Goal: Task Accomplishment & Management: Manage account settings

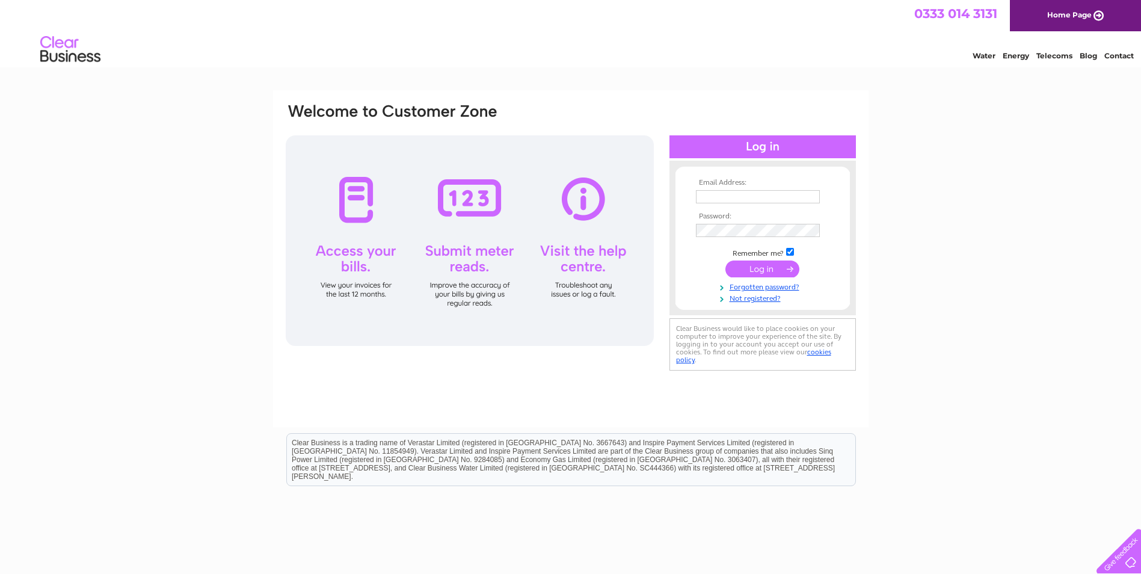
type input "[PERSON_NAME][EMAIL_ADDRESS][DOMAIN_NAME]"
click at [756, 268] on input "submit" at bounding box center [762, 268] width 74 height 17
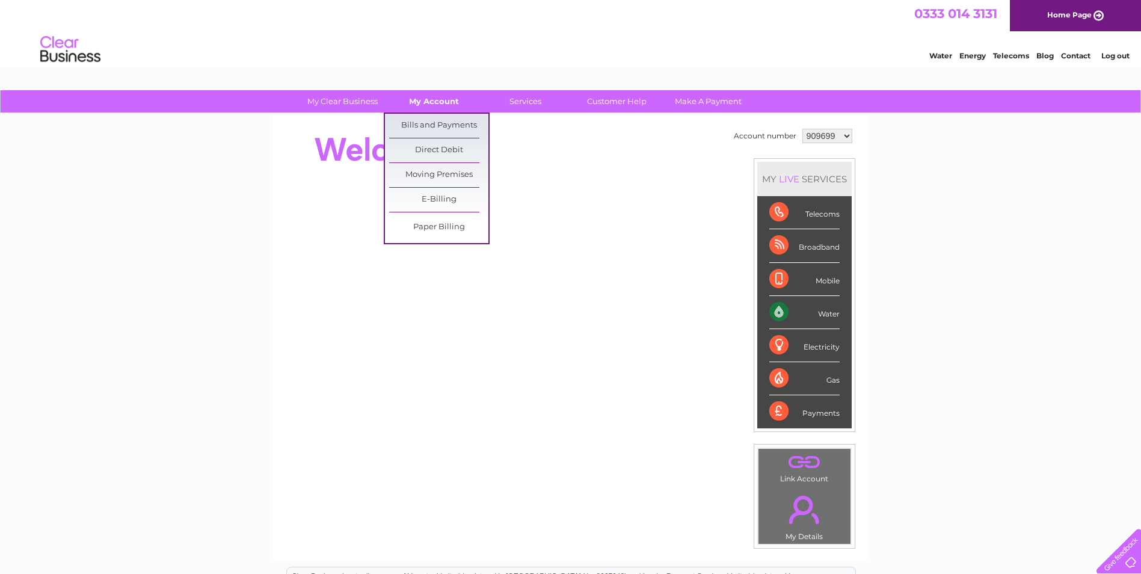
click at [434, 99] on link "My Account" at bounding box center [433, 101] width 99 height 22
click at [432, 120] on link "Bills and Payments" at bounding box center [438, 126] width 99 height 24
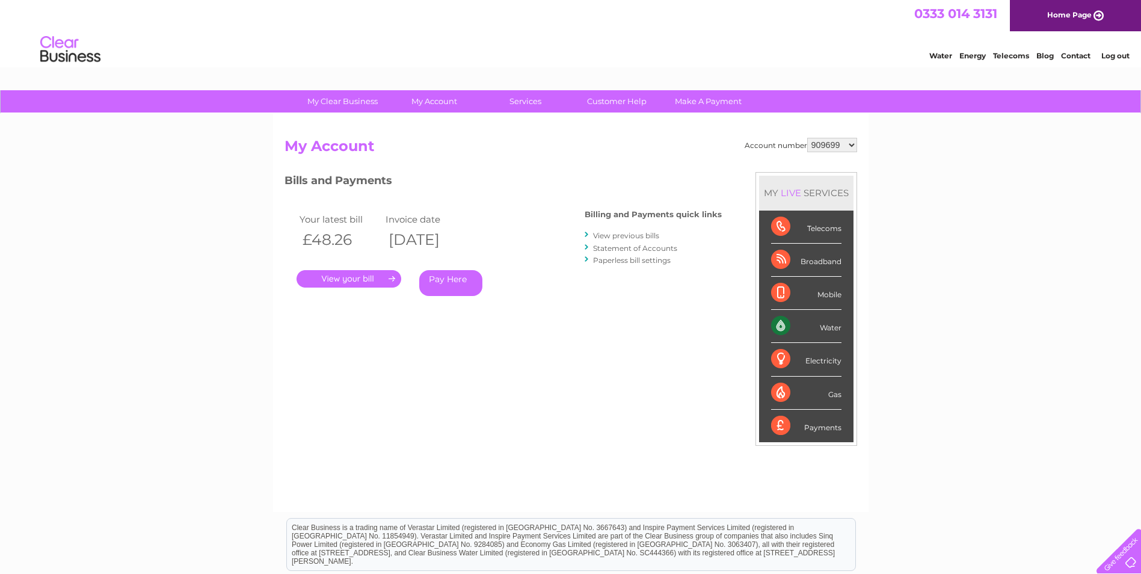
click at [851, 143] on select "909699 1152394" at bounding box center [832, 145] width 50 height 14
select select "1152394"
click at [808, 138] on select "909699 1152394" at bounding box center [832, 145] width 50 height 14
